Goal: Check status

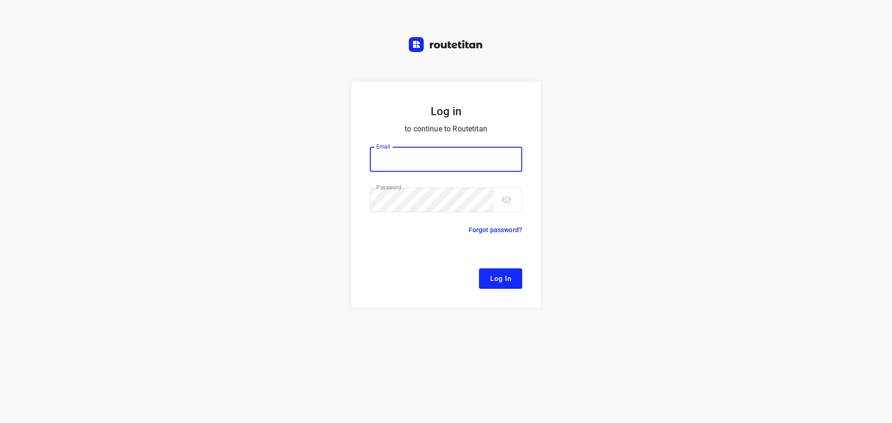
type input "[EMAIL_ADDRESS][DOMAIN_NAME]"
click at [490, 278] on button "Log In" at bounding box center [500, 279] width 43 height 20
click at [479, 269] on button "Log In" at bounding box center [500, 279] width 43 height 20
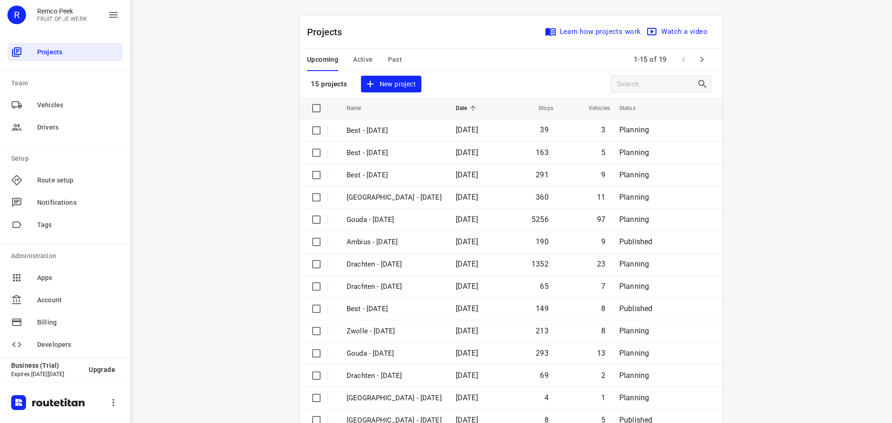
click at [388, 59] on span "Past" at bounding box center [395, 60] width 14 height 12
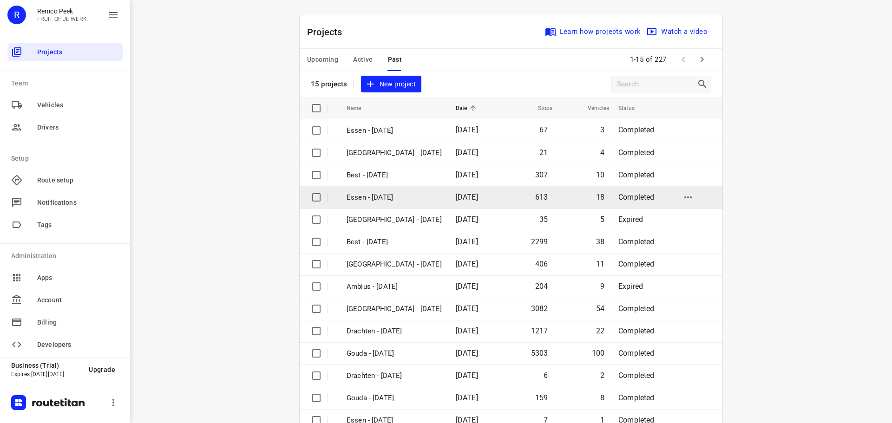
click at [374, 200] on p "Essen - [DATE]" at bounding box center [394, 197] width 95 height 11
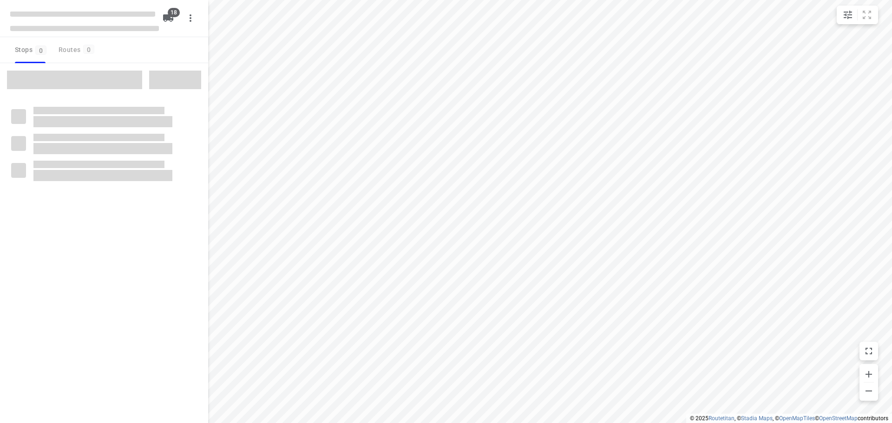
checkbox input "true"
